Goal: Information Seeking & Learning: Learn about a topic

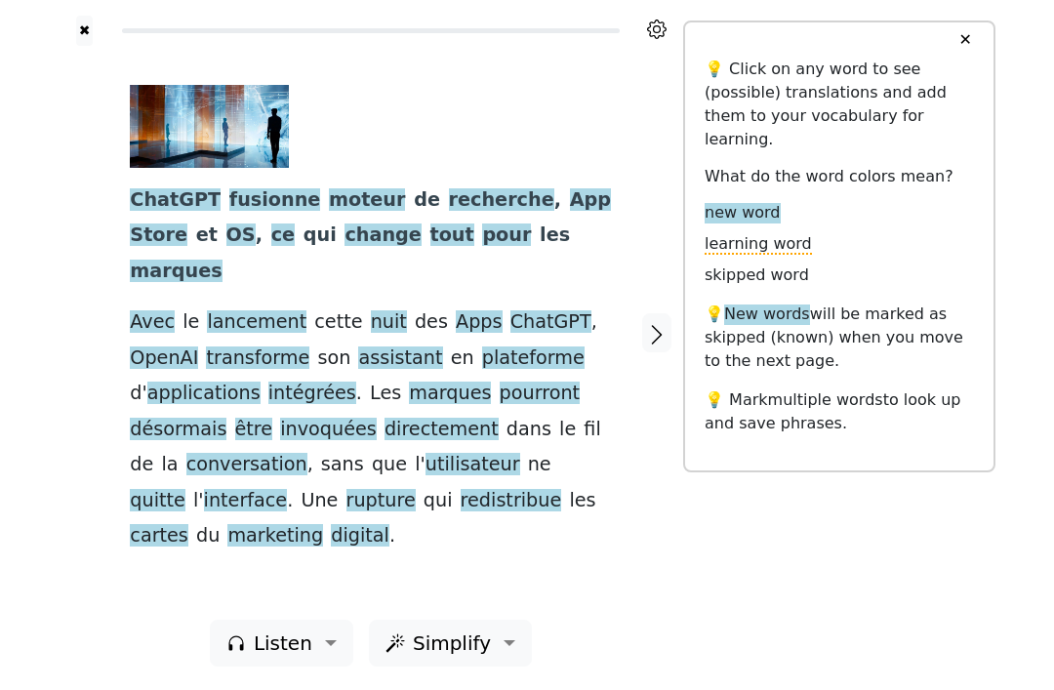
click at [175, 418] on span "désormais" at bounding box center [178, 430] width 97 height 24
click at [176, 418] on span "désormais" at bounding box center [178, 430] width 97 height 24
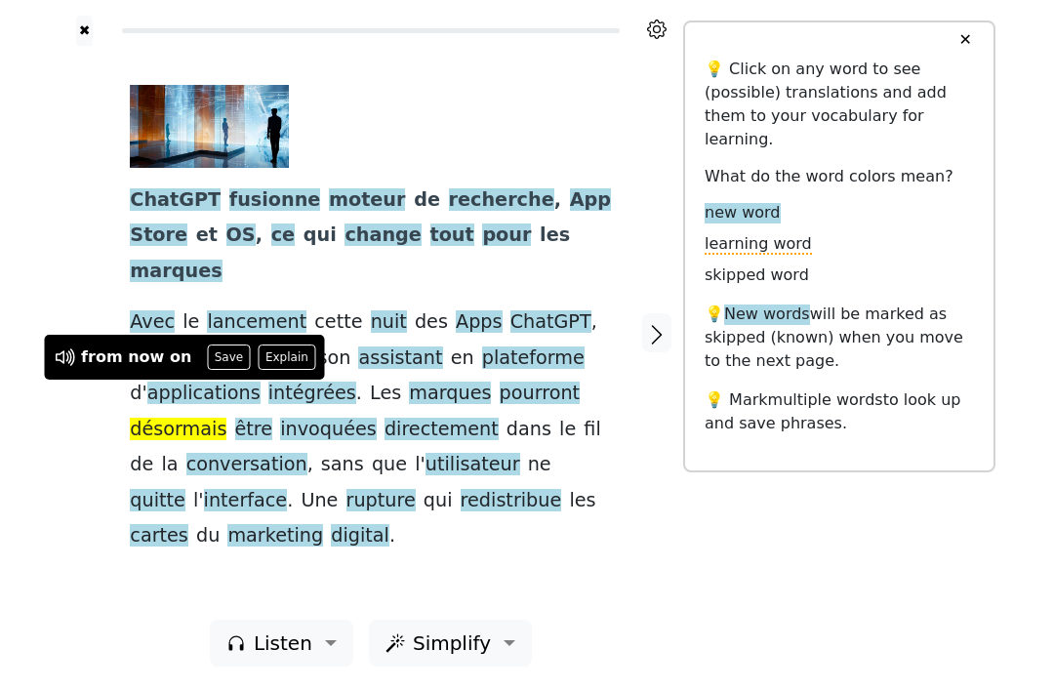
click at [67, 352] on icon at bounding box center [65, 356] width 23 height 23
click at [74, 439] on div at bounding box center [85, 333] width 52 height 574
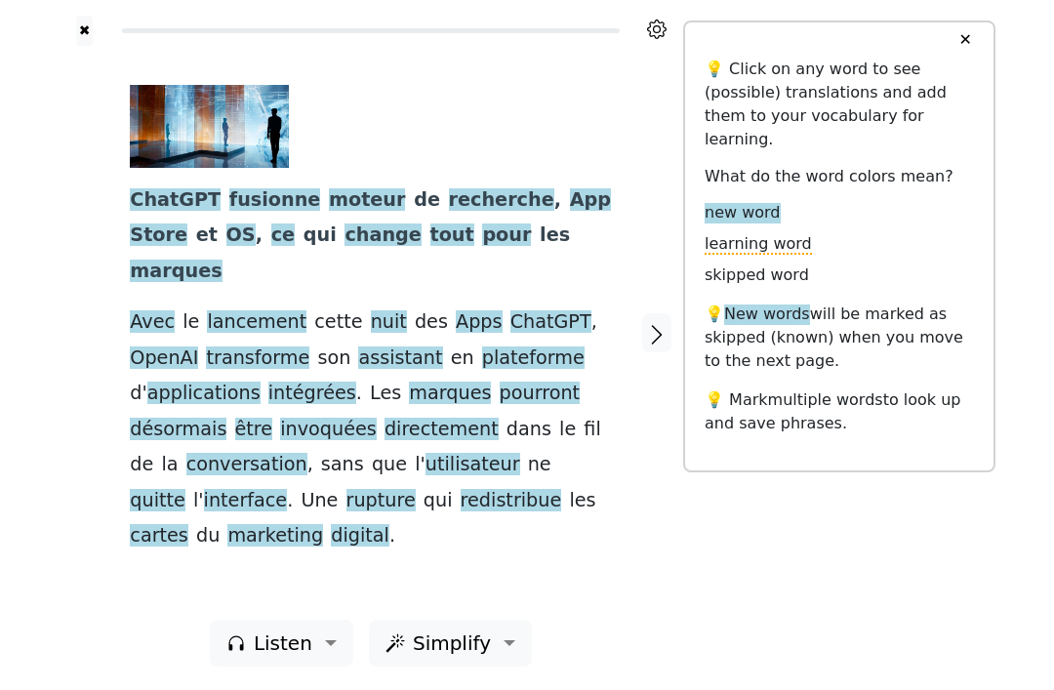
click at [501, 381] on span "pourront" at bounding box center [540, 393] width 81 height 24
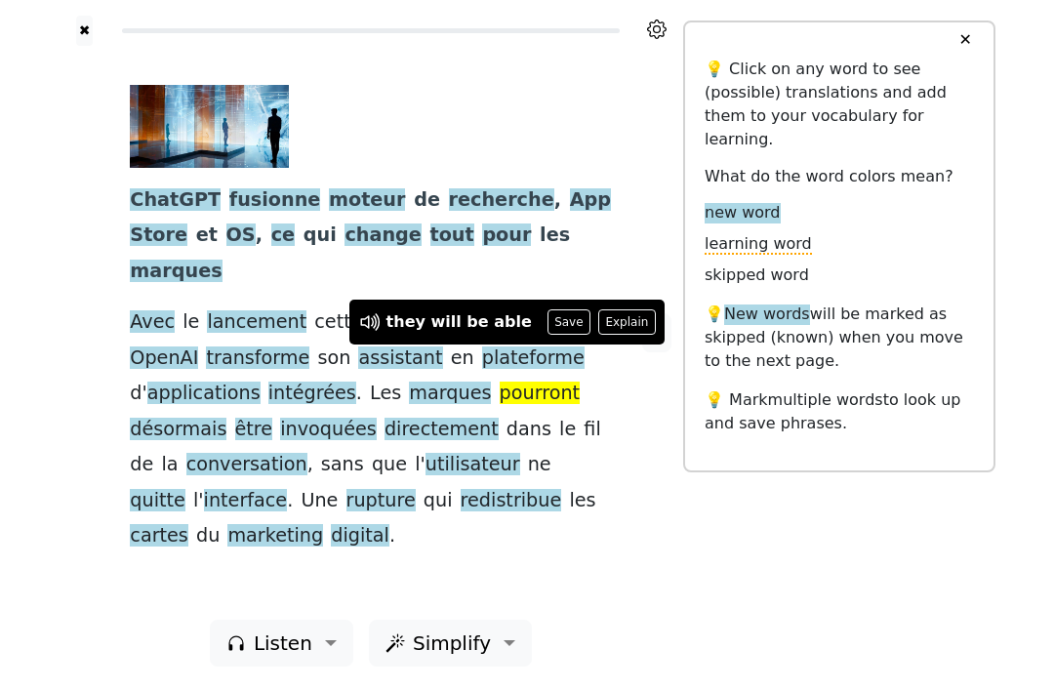
click at [660, 521] on div at bounding box center [657, 333] width 52 height 574
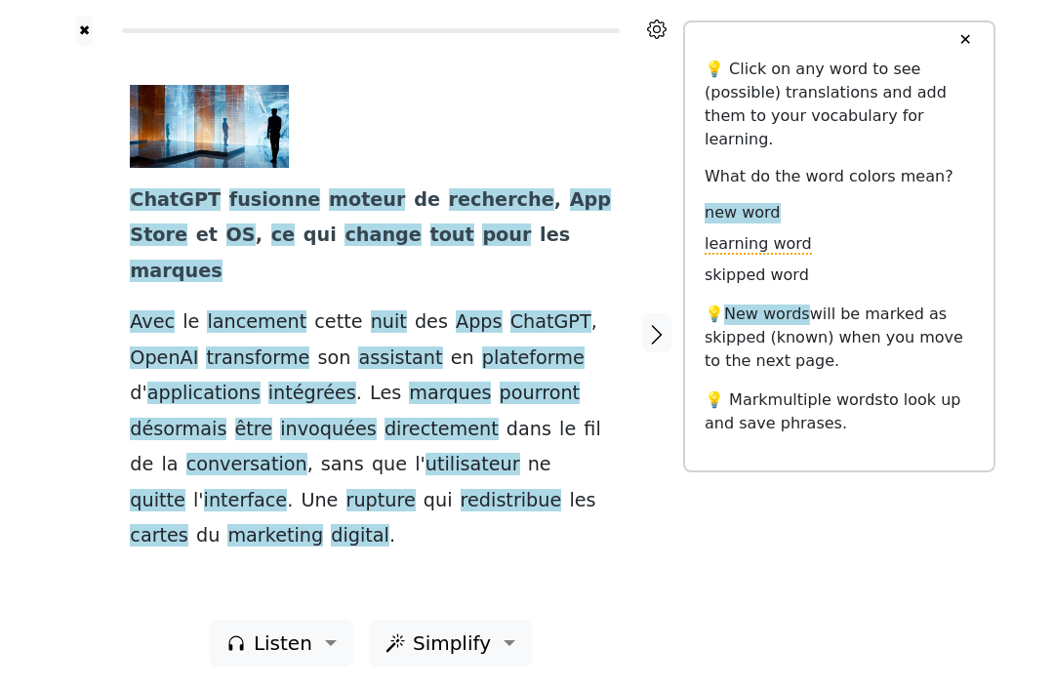
click at [301, 418] on span "invoquées" at bounding box center [328, 430] width 97 height 24
click at [589, 548] on div "ChatGPT fusionne moteur de recherche , App Store et OS , ce qui change tout pou…" at bounding box center [370, 333] width 520 height 574
click at [314, 418] on span "invoquées" at bounding box center [328, 430] width 97 height 24
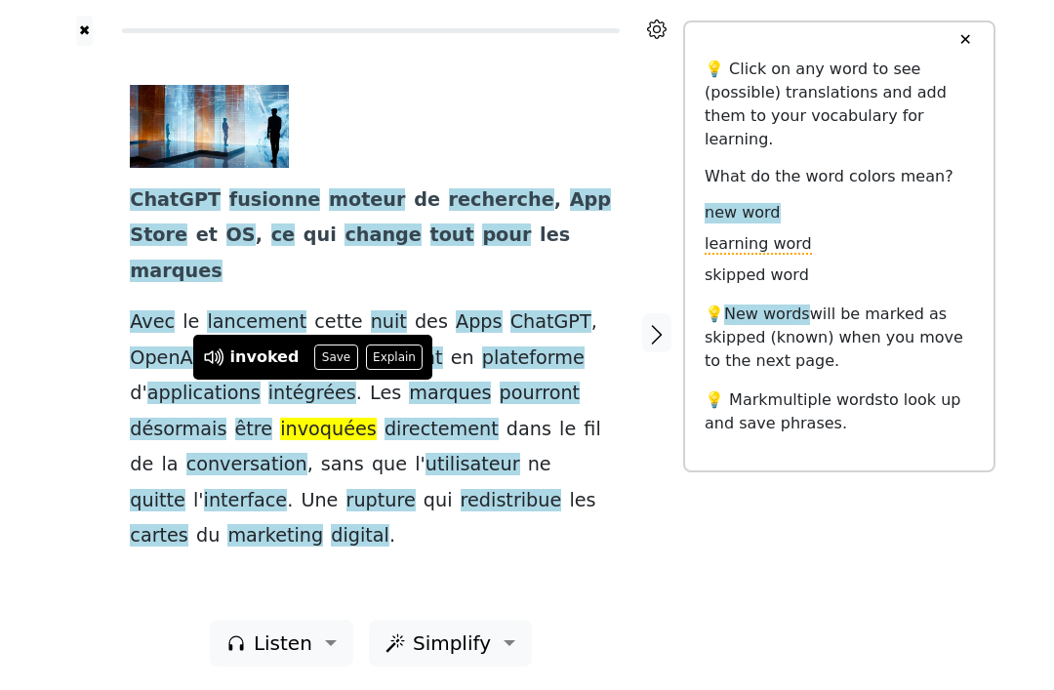
click at [387, 353] on button "Explain" at bounding box center [395, 356] width 58 height 25
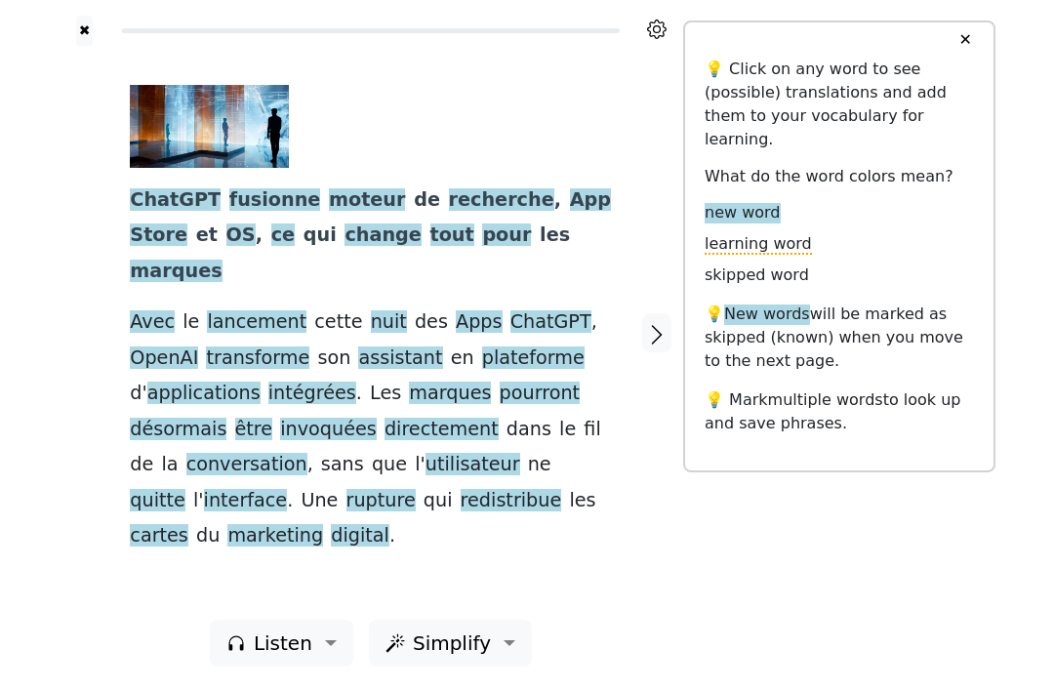
click at [588, 517] on div "ChatGPT fusionne moteur de recherche , App Store et OS , ce qui change tout pou…" at bounding box center [370, 333] width 520 height 574
click at [501, 381] on span "pourront" at bounding box center [540, 393] width 81 height 24
click at [607, 559] on div "ChatGPT fusionne moteur de recherche , App Store et OS , ce qui change tout pou…" at bounding box center [370, 333] width 520 height 574
click at [208, 453] on span "conversation" at bounding box center [246, 465] width 121 height 24
click at [633, 565] on div at bounding box center [657, 333] width 52 height 574
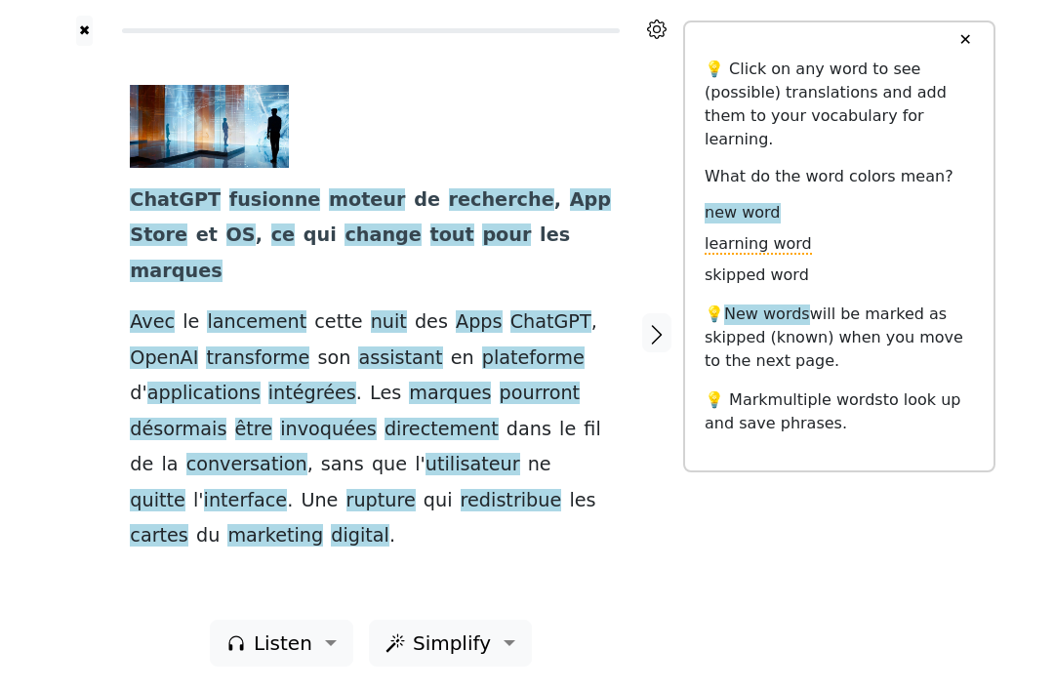
click at [683, 527] on div at bounding box center [657, 333] width 52 height 574
click at [684, 526] on div "✖ ChatGPT fusionne moteur de recherche , App Store et OS , ce qui change tout p…" at bounding box center [527, 345] width 937 height 690
click at [665, 512] on div at bounding box center [657, 333] width 52 height 574
click at [660, 519] on div at bounding box center [657, 333] width 52 height 574
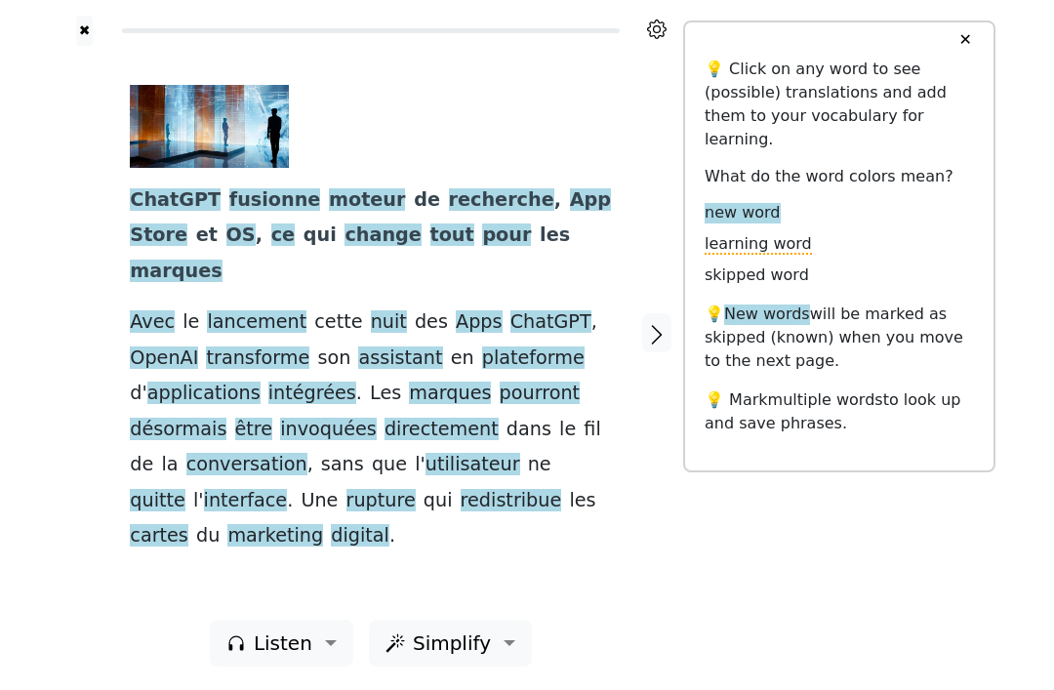
click at [654, 519] on div at bounding box center [657, 333] width 52 height 574
click at [649, 522] on div at bounding box center [657, 333] width 52 height 574
click at [188, 524] on span "cartes" at bounding box center [159, 536] width 59 height 24
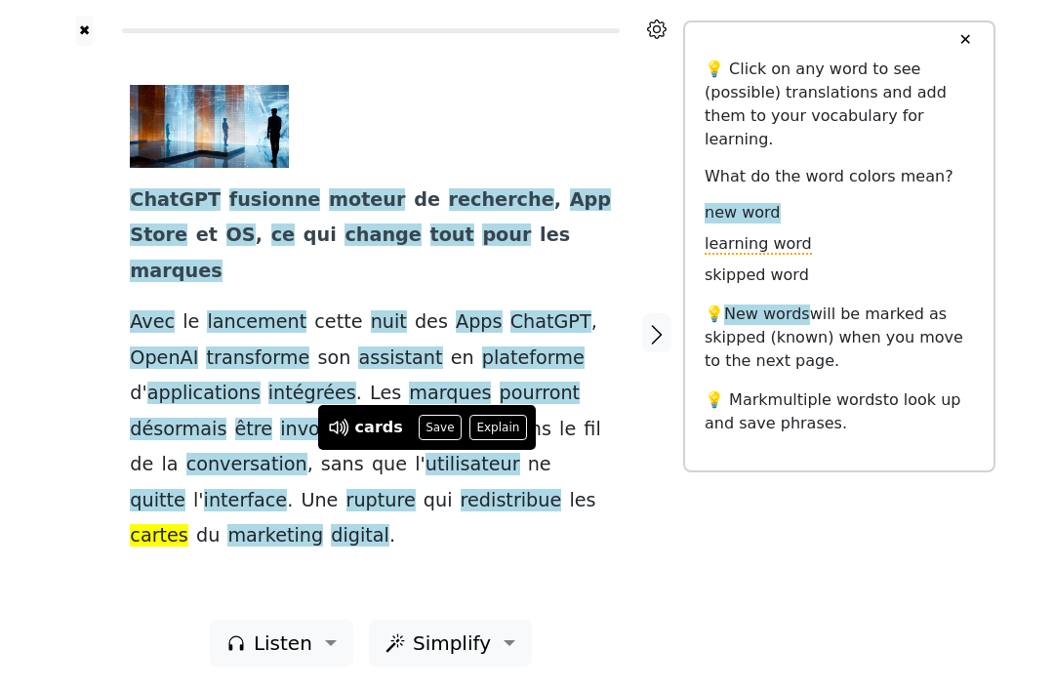
click at [612, 529] on div "ChatGPT fusionne moteur de recherche , App Store et OS , ce qui change tout pou…" at bounding box center [370, 333] width 520 height 574
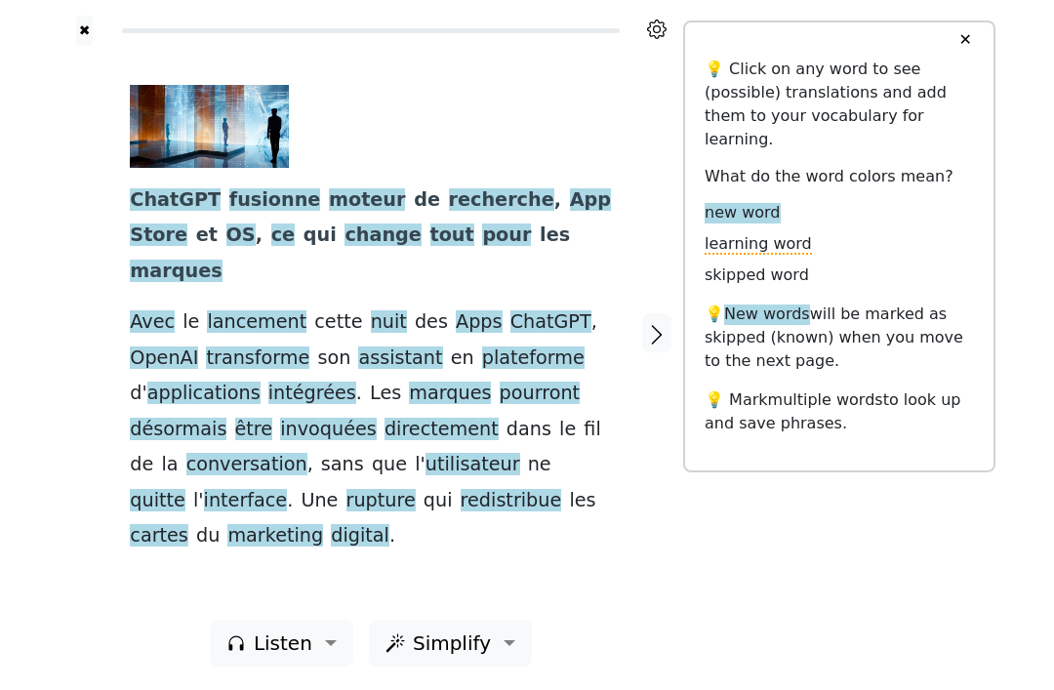
click at [656, 335] on icon "button" at bounding box center [656, 334] width 23 height 23
